Goal: Information Seeking & Learning: Learn about a topic

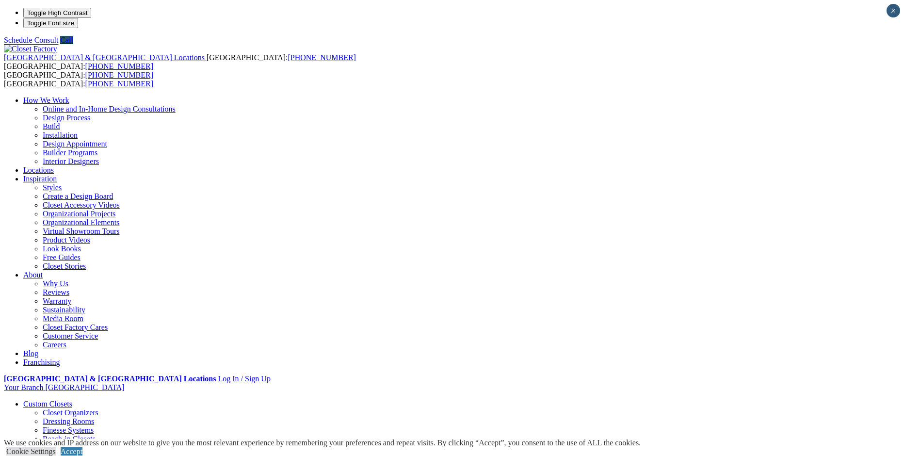
click at [46, 417] on link "Garage" at bounding box center [34, 421] width 22 height 8
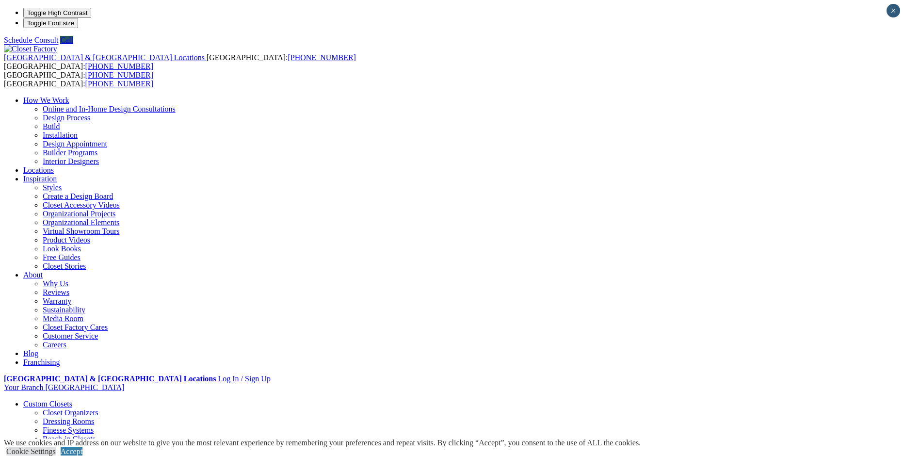
drag, startPoint x: 517, startPoint y: 347, endPoint x: 304, endPoint y: 314, distance: 215.4
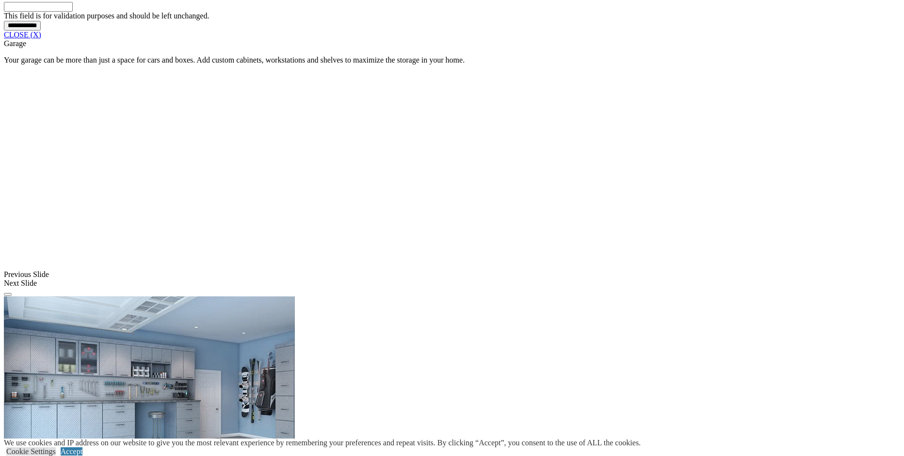
scroll to position [873, 0]
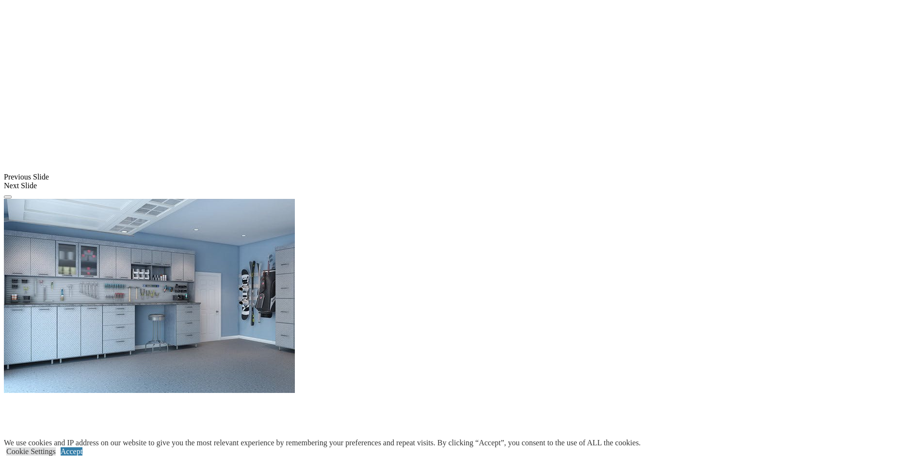
scroll to position [969, 0]
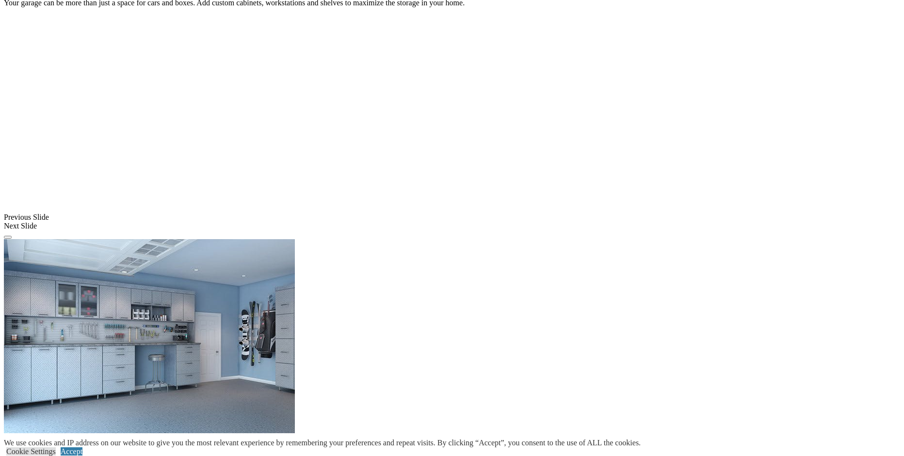
scroll to position [921, 0]
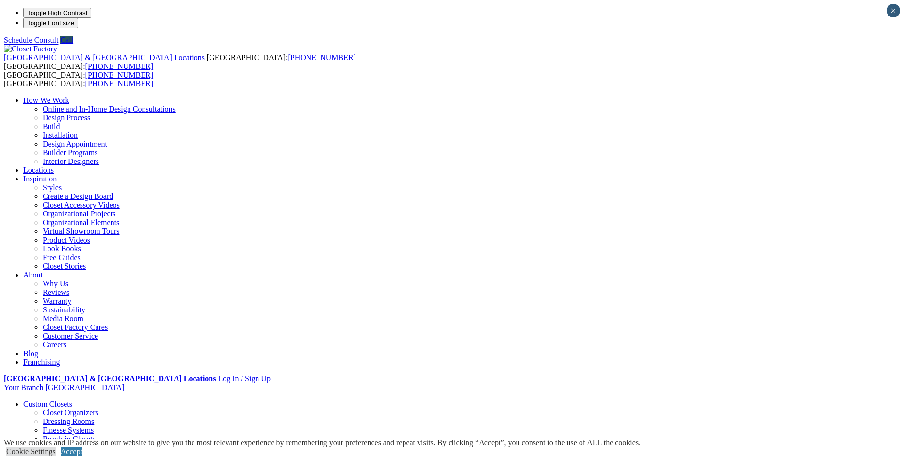
click at [72, 399] on link "Custom Closets" at bounding box center [47, 403] width 49 height 8
